Goal: Check status

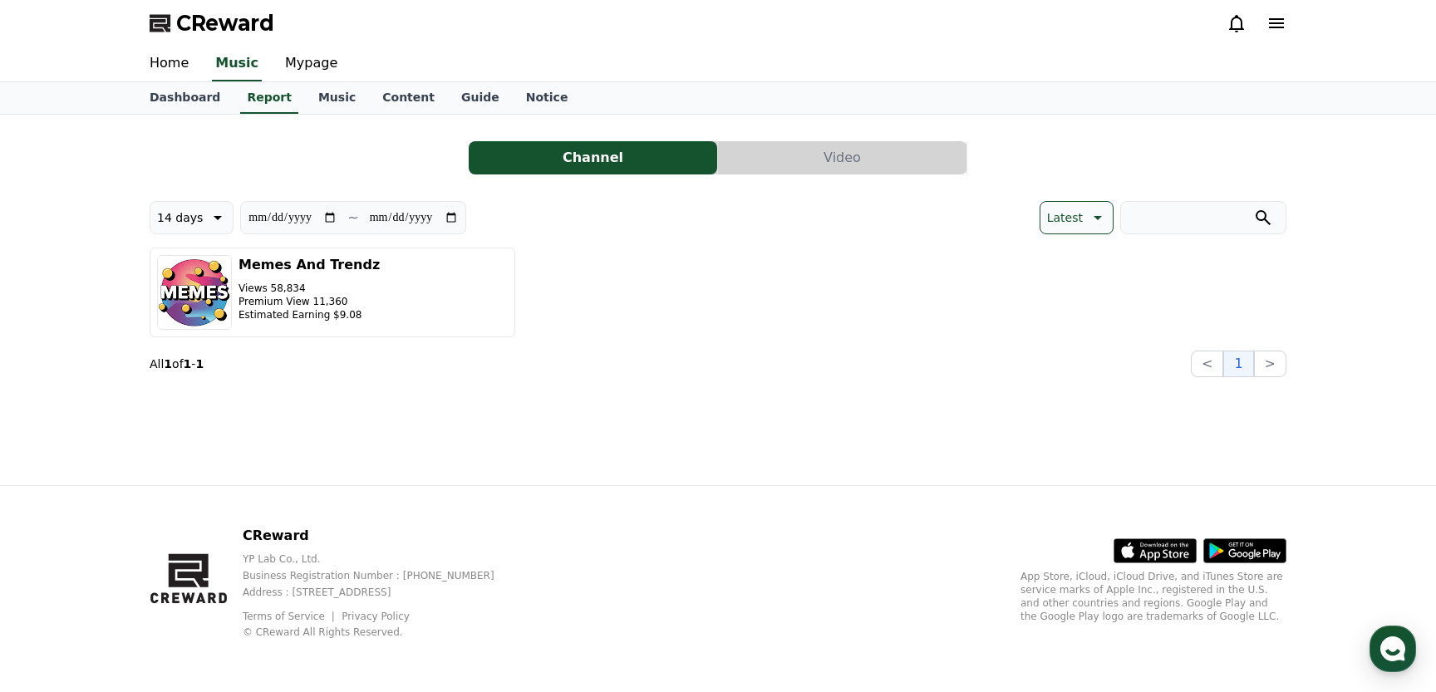
click at [274, 220] on input "**********" at bounding box center [293, 218] width 90 height 18
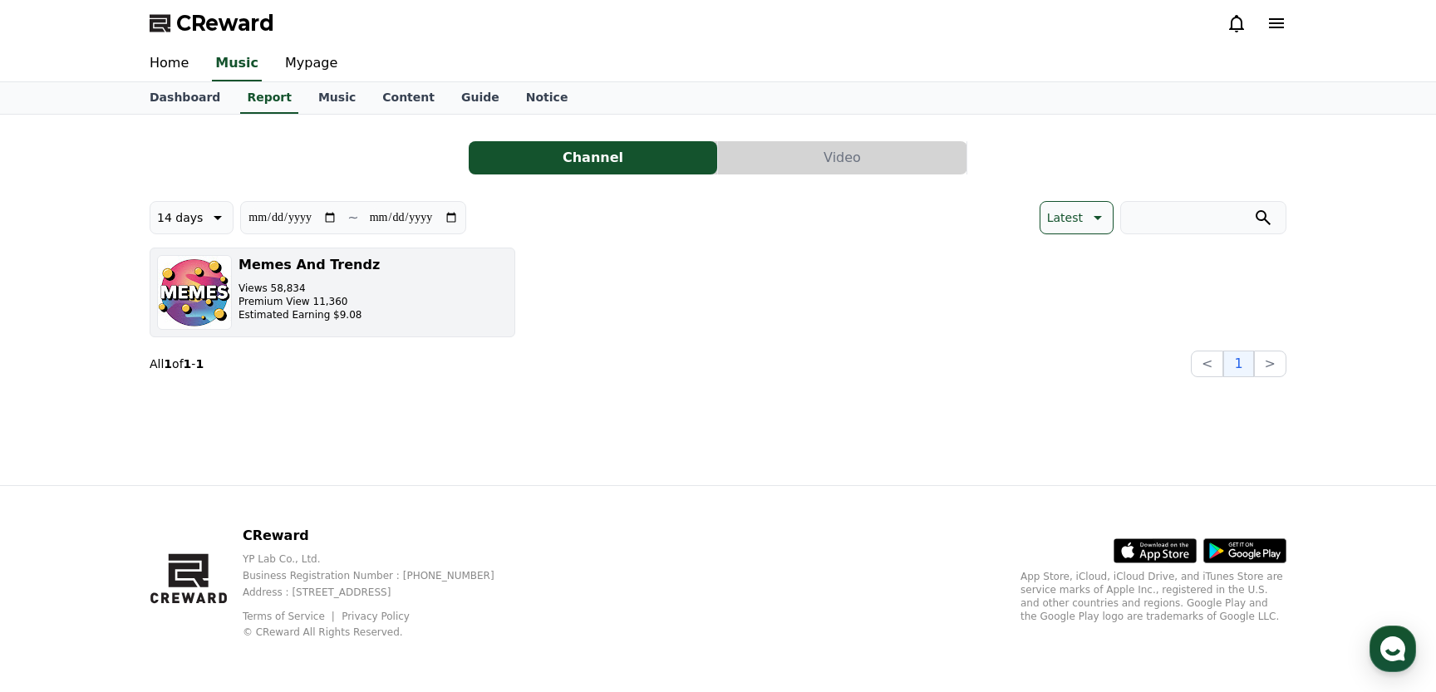
type input "**********"
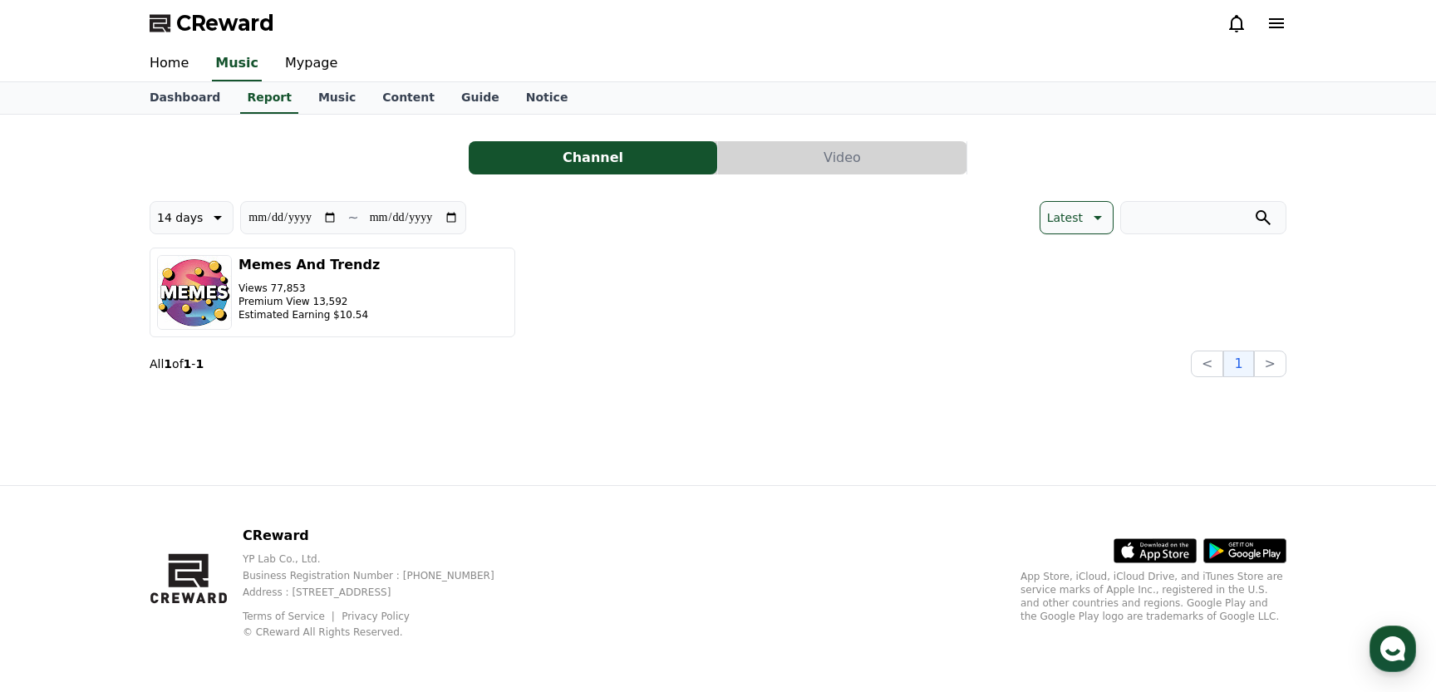
click at [923, 44] on div "CReward" at bounding box center [718, 23] width 1164 height 47
